Goal: Information Seeking & Learning: Learn about a topic

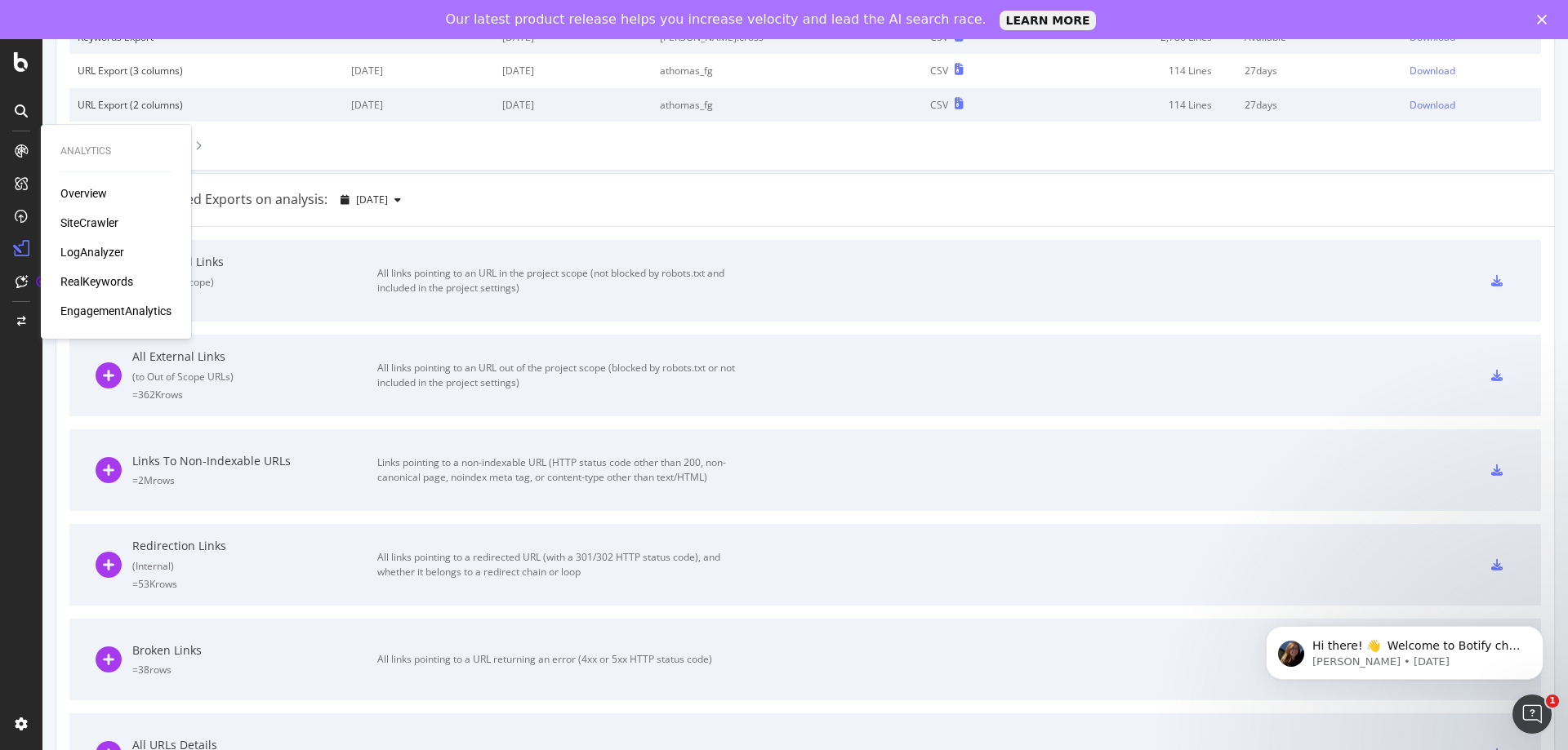
click at [124, 283] on div "RealKeywords" at bounding box center [97, 281] width 73 height 16
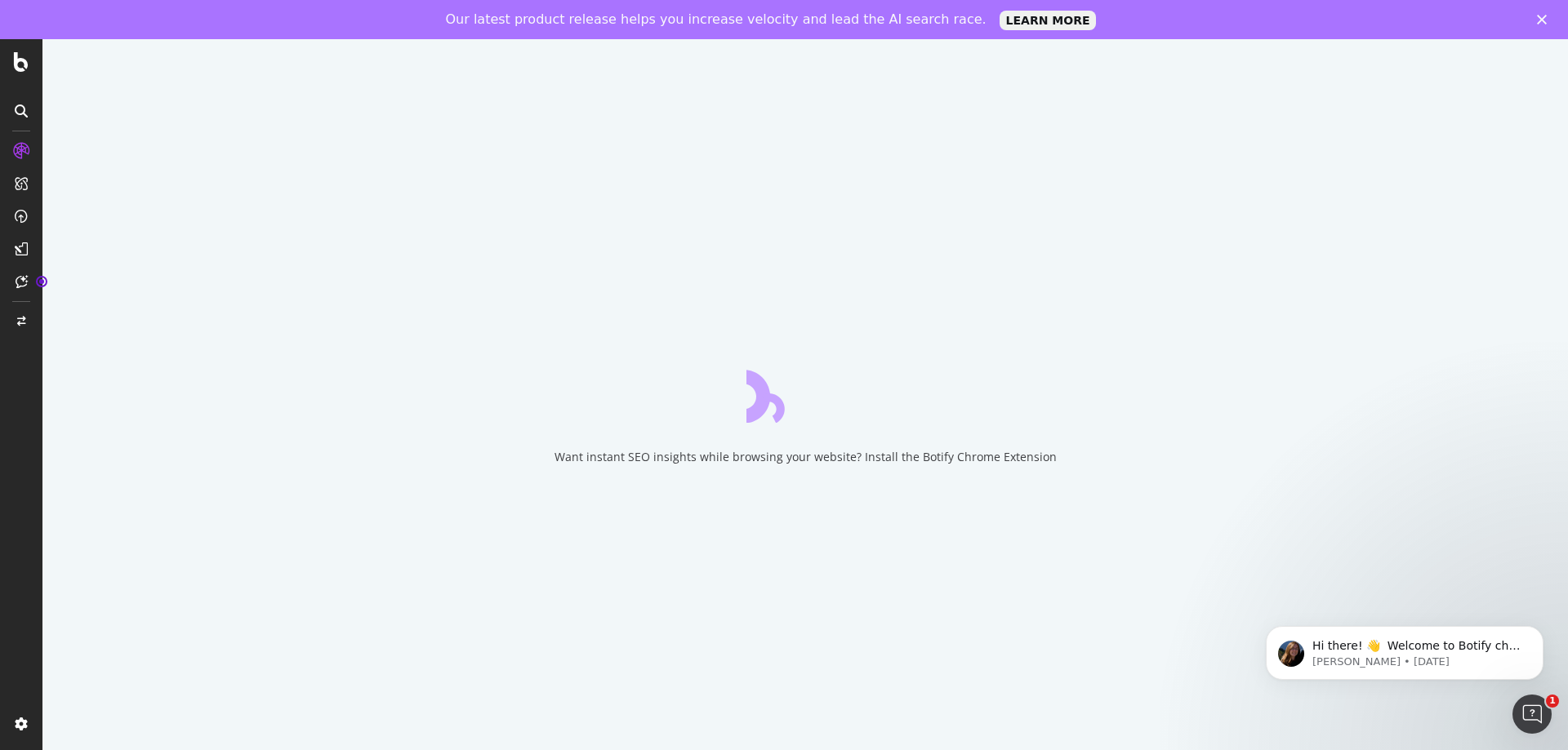
click at [1543, 14] on icon "Close" at bounding box center [1542, 20] width 10 height 10
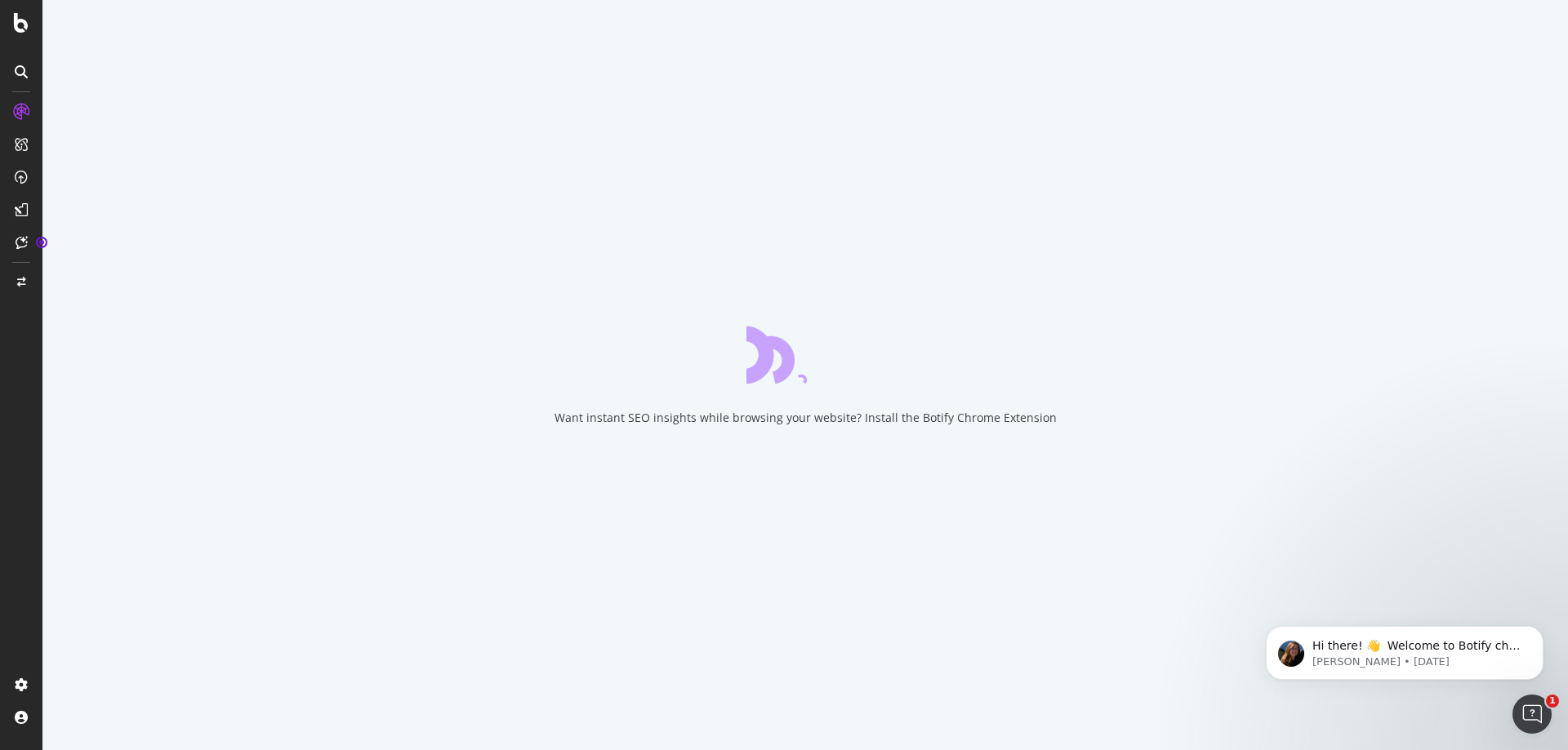
click at [514, 239] on div "Want instant SEO insights while browsing your website? Install the Botify Chrom…" at bounding box center [805, 375] width 1526 height 750
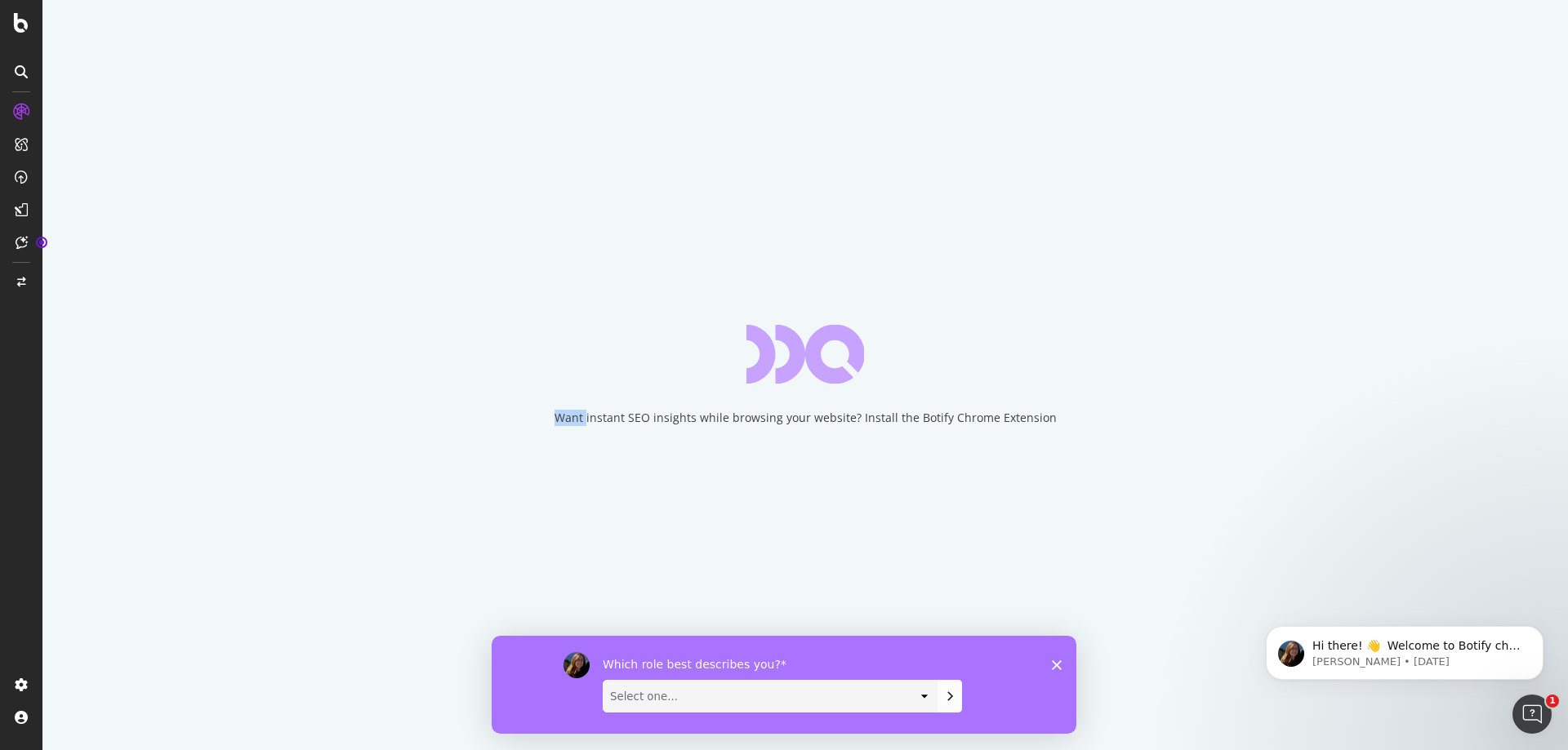
click at [419, 272] on div "Want instant SEO insights while browsing your website? Install the Botify Chrom…" at bounding box center [805, 375] width 1526 height 750
click at [1060, 668] on polygon "Close survey" at bounding box center [1057, 664] width 10 height 10
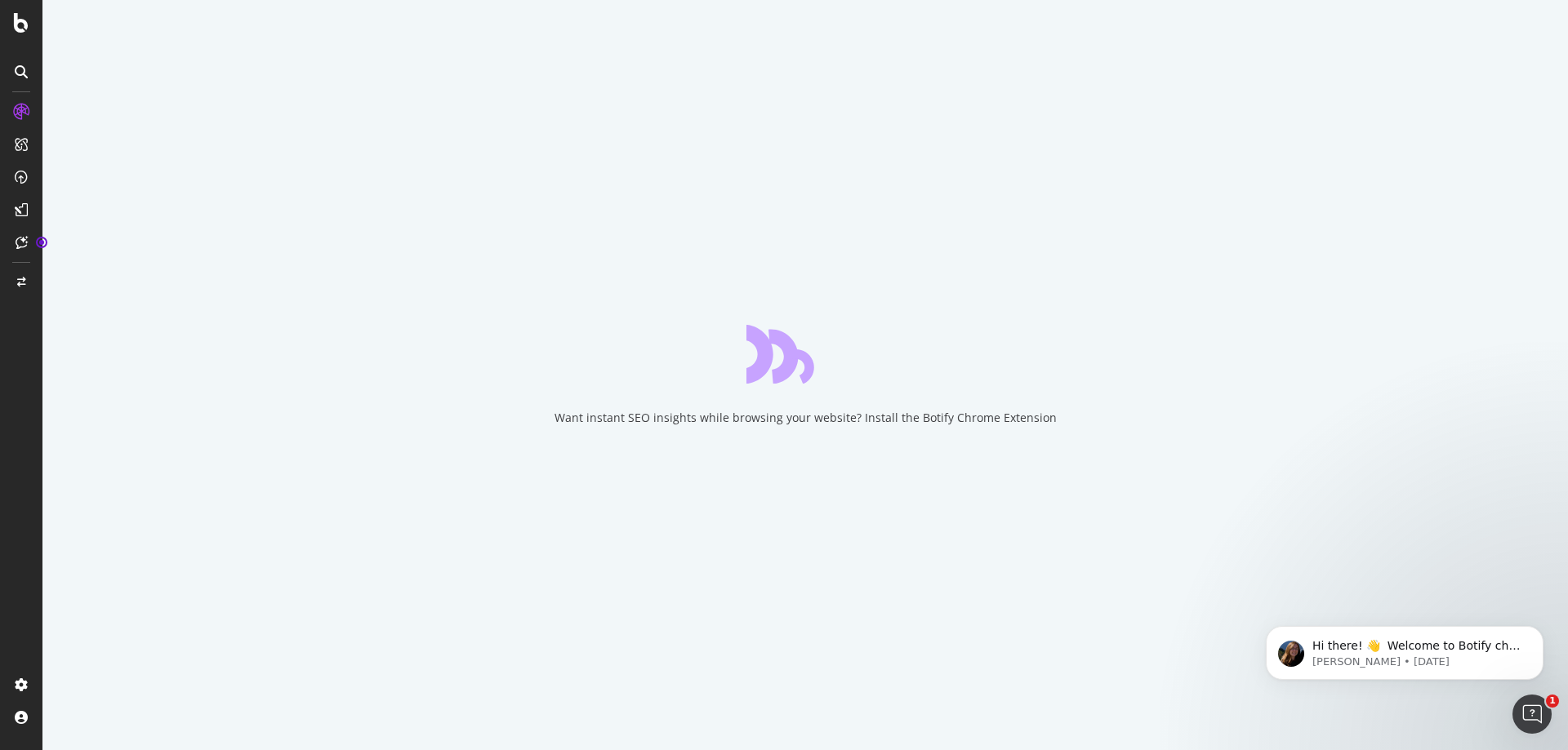
click at [485, 163] on div "Want instant SEO insights while browsing your website? Install the Botify Chrom…" at bounding box center [805, 375] width 1526 height 750
click at [447, 232] on div "Want instant SEO insights while browsing your website? Install the Botify Chrom…" at bounding box center [805, 375] width 1526 height 750
click at [100, 254] on div "Want instant SEO insights while browsing your website? Install the Botify Chrom…" at bounding box center [805, 375] width 1526 height 750
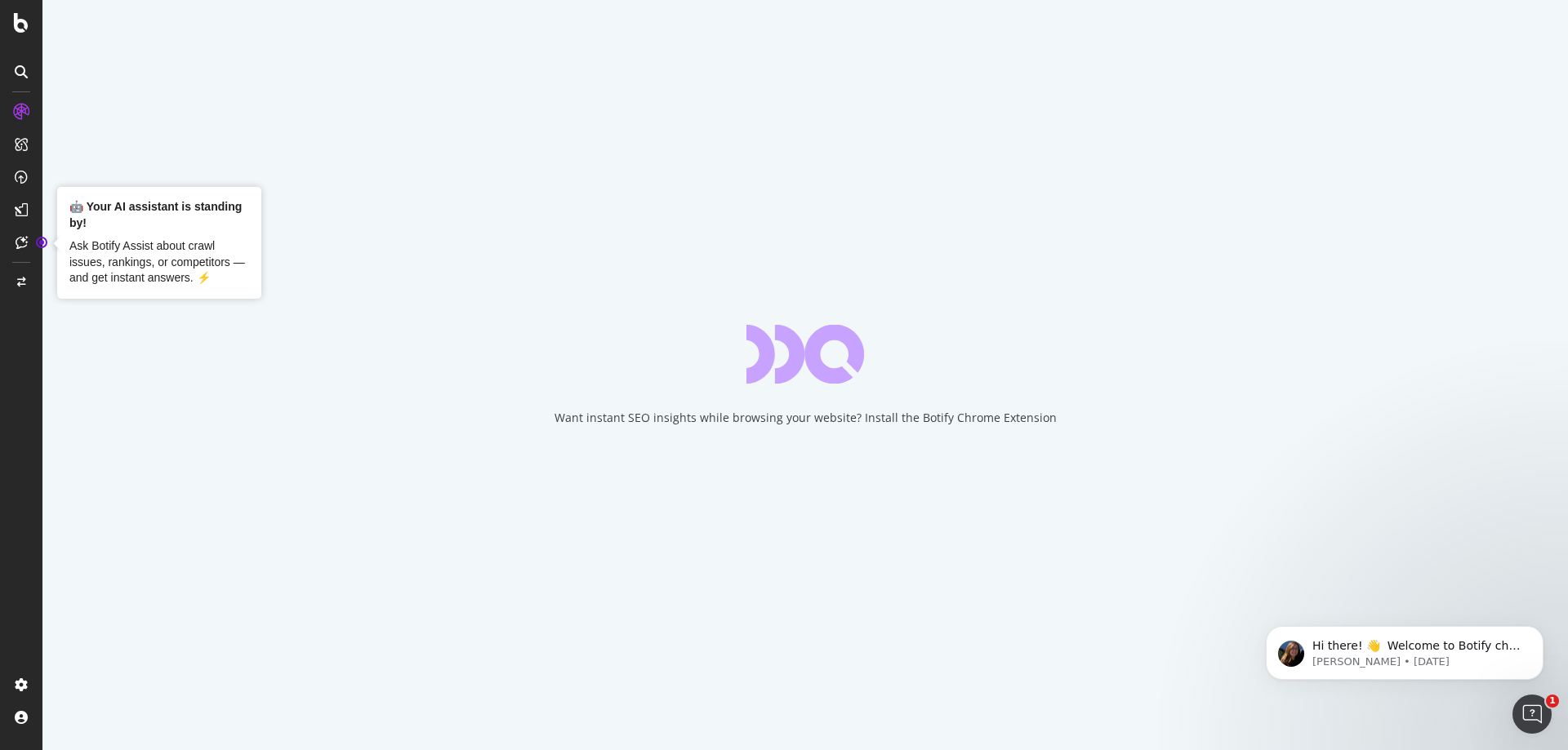
click at [455, 336] on div "Want instant SEO insights while browsing your website? Install the Botify Chrom…" at bounding box center [805, 375] width 1526 height 750
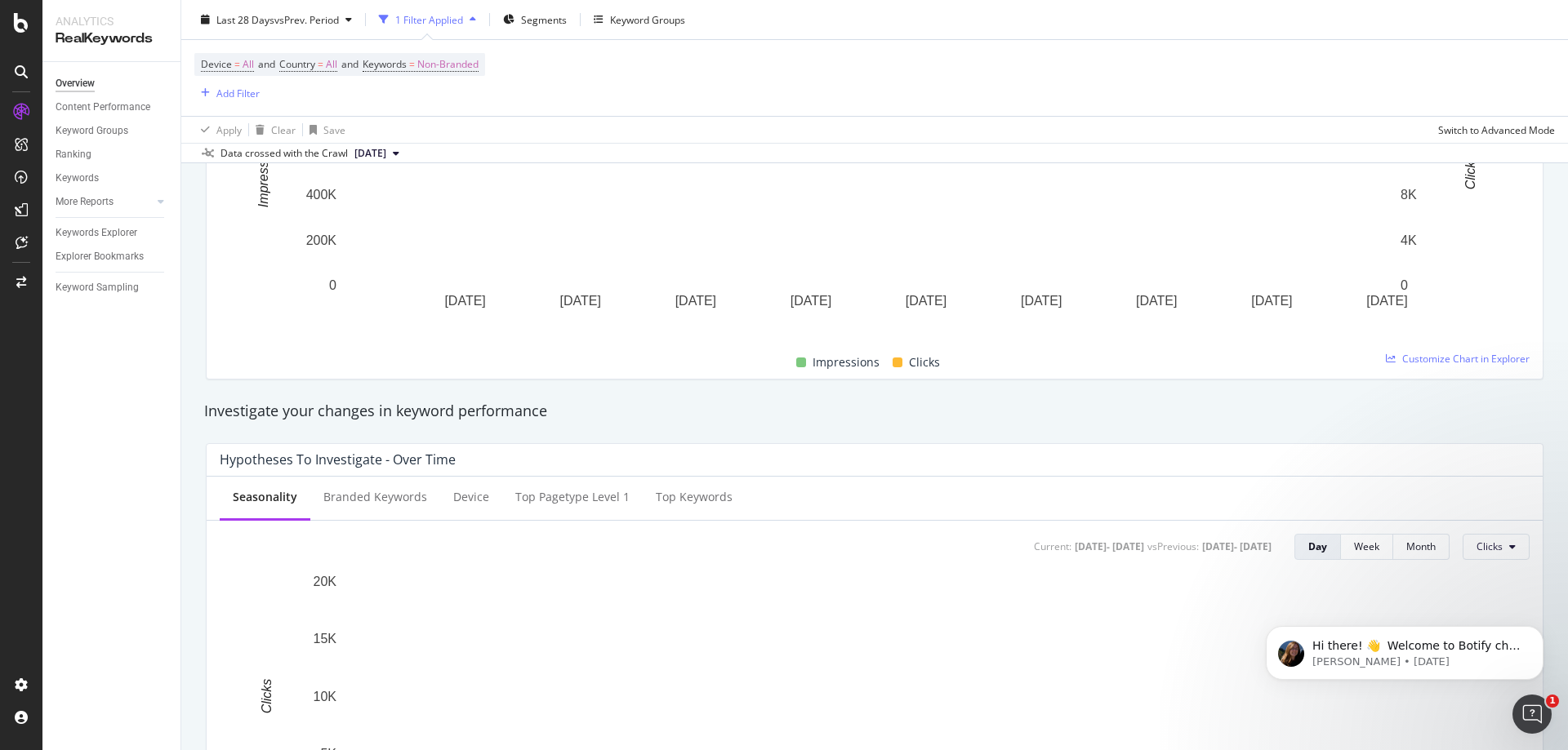
scroll to position [327, 0]
